Goal: Task Accomplishment & Management: Complete application form

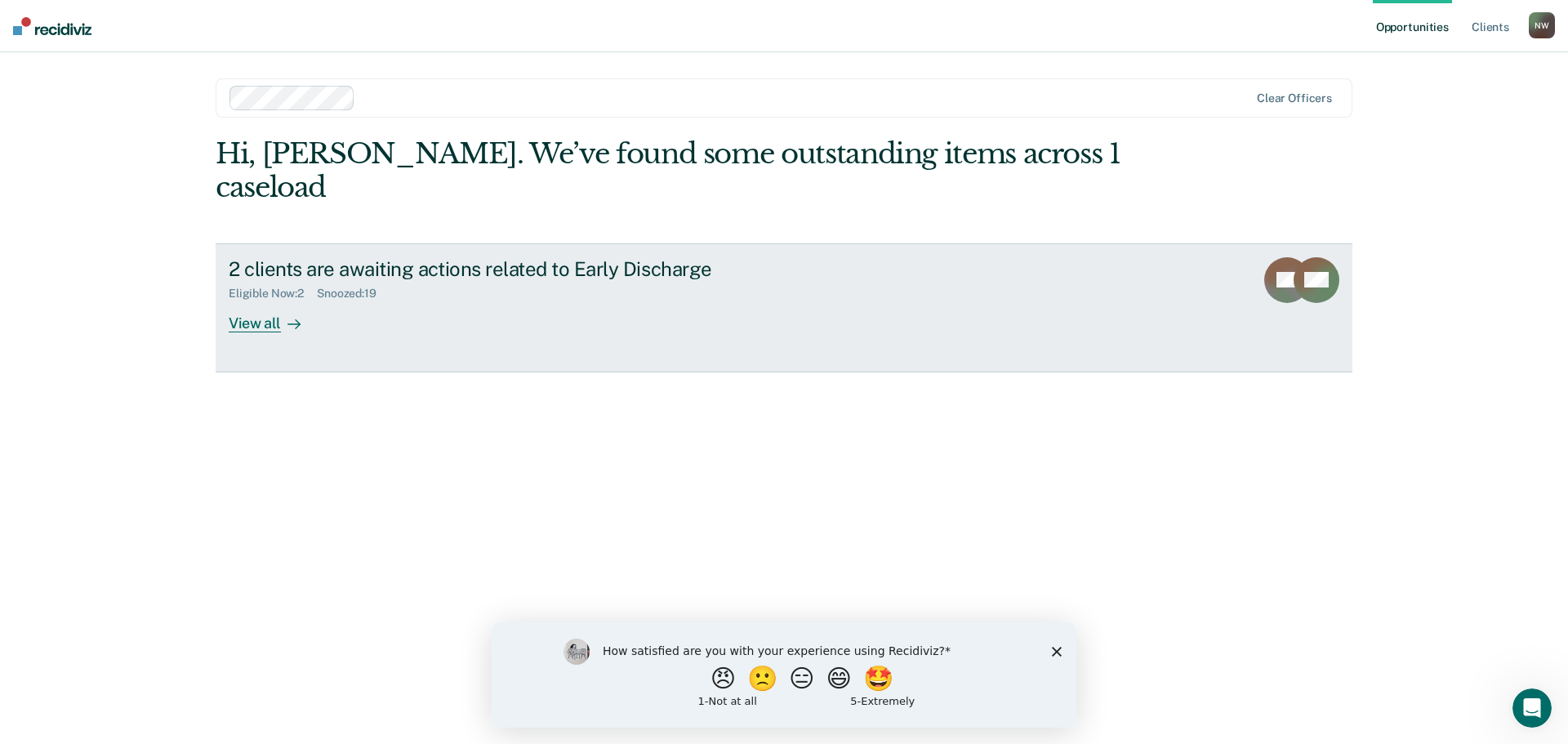
click at [262, 301] on div "View all" at bounding box center [274, 317] width 92 height 32
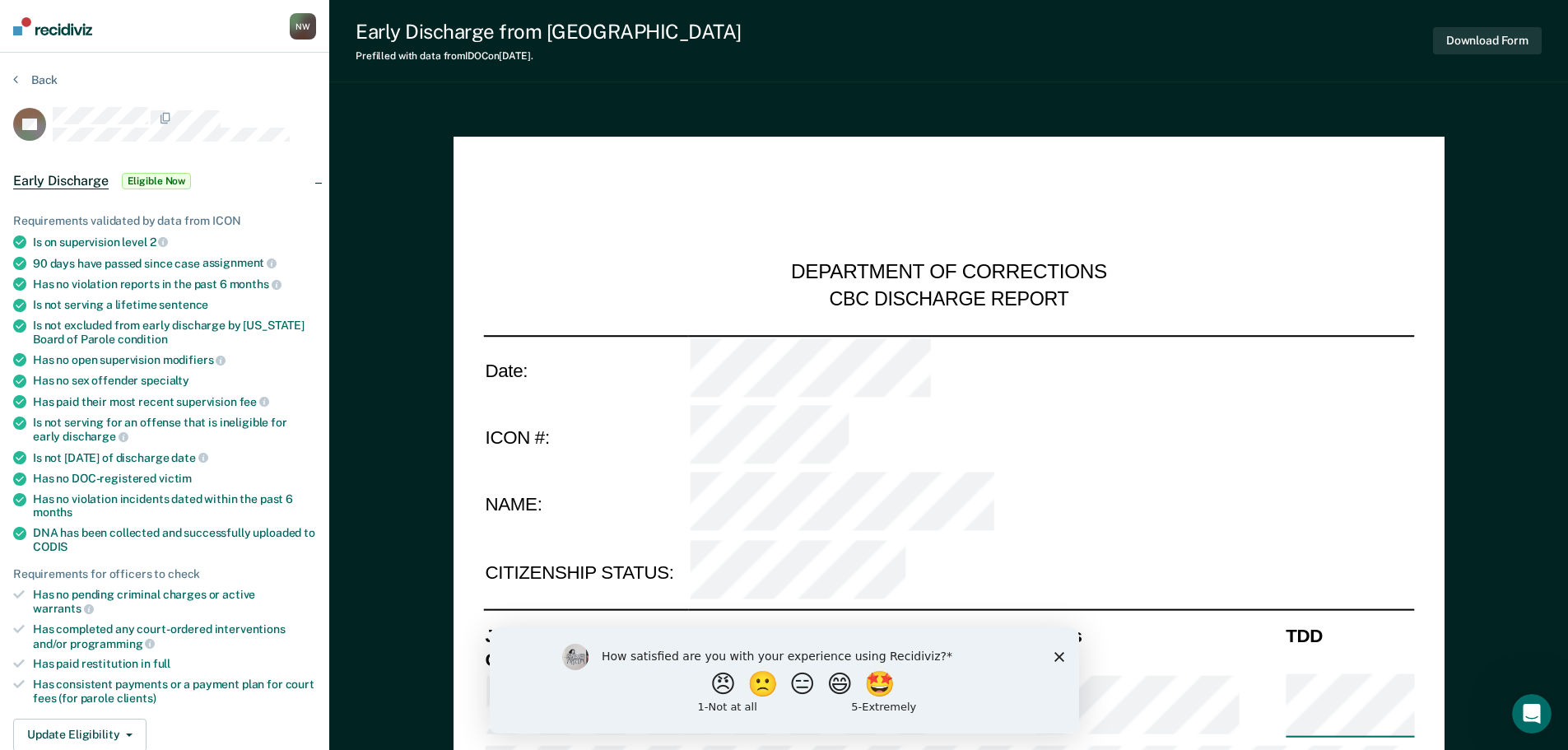
type textarea "x"
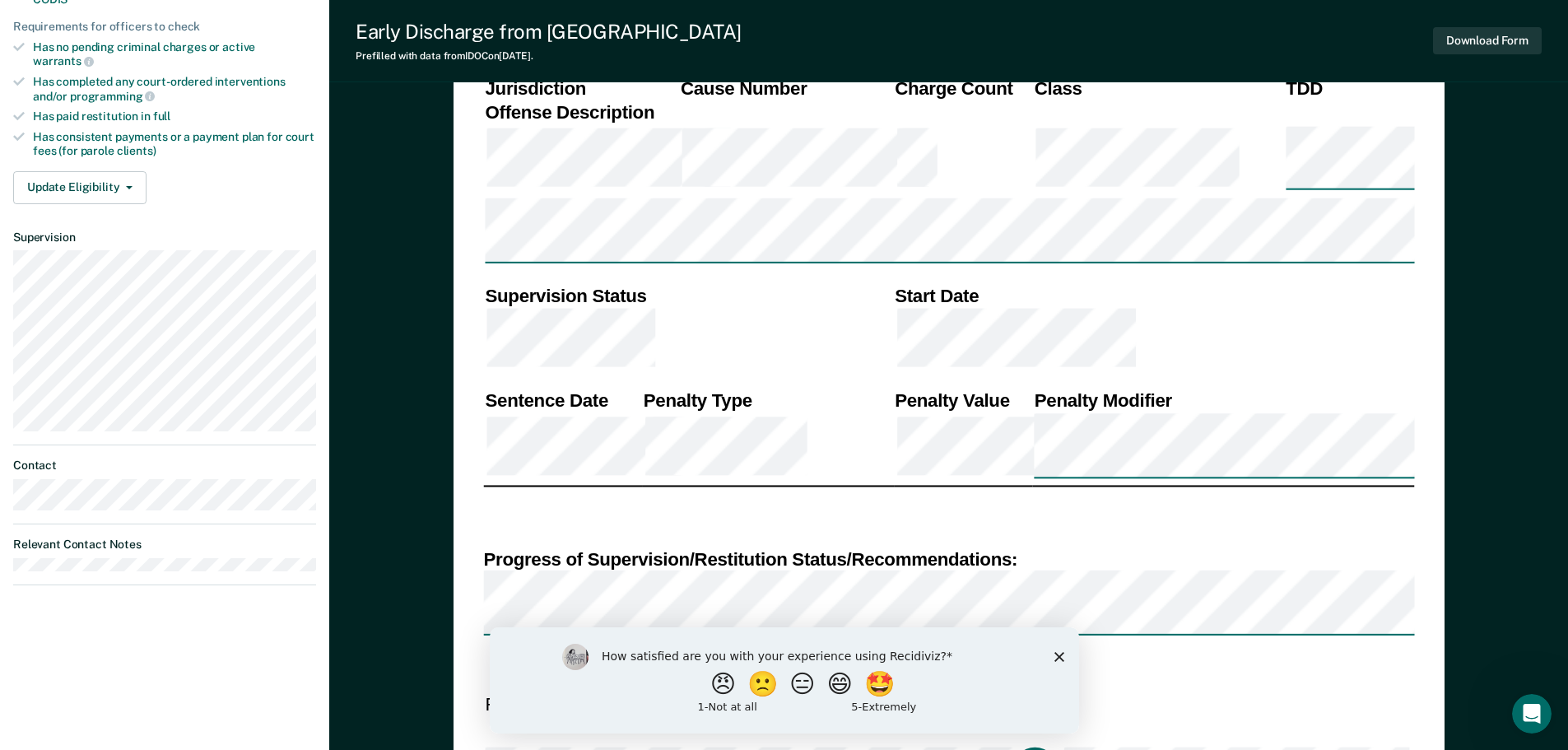
scroll to position [576, 0]
